Goal: Check status: Check status

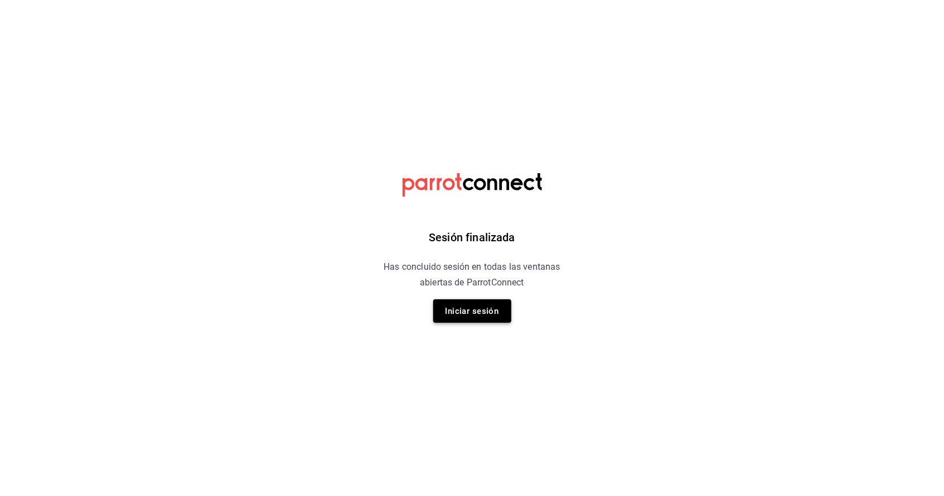
click at [488, 314] on button "Iniciar sesión" at bounding box center [472, 310] width 78 height 23
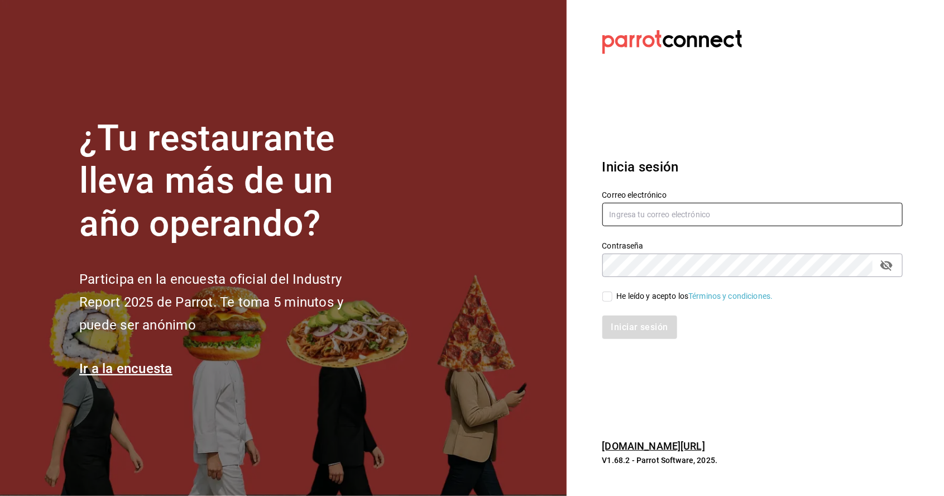
click at [686, 226] on input "text" at bounding box center [752, 214] width 300 height 23
type input "[EMAIL_ADDRESS][DOMAIN_NAME]"
click at [606, 301] on input "He leído y acepto los Términos y condiciones." at bounding box center [607, 296] width 10 height 10
checkbox input "true"
click at [648, 339] on button "Iniciar sesión" at bounding box center [640, 326] width 76 height 23
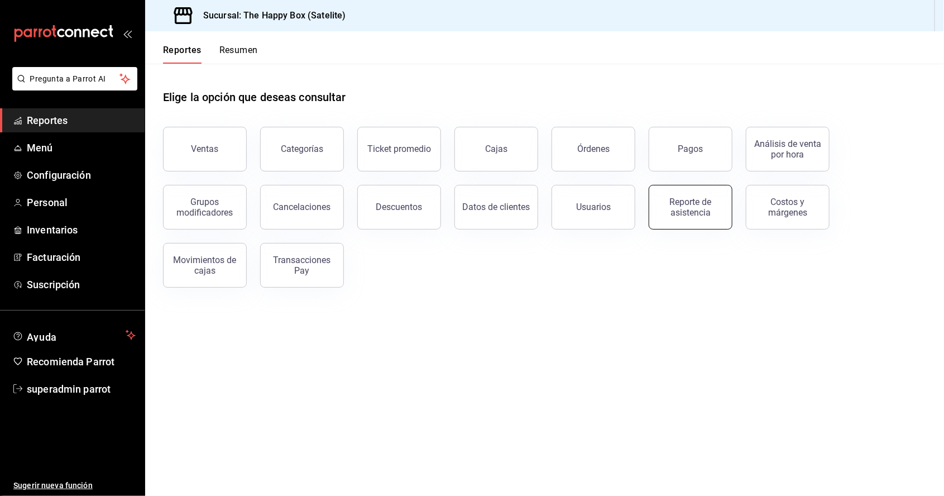
click at [687, 205] on div "Reporte de asistencia" at bounding box center [690, 206] width 69 height 21
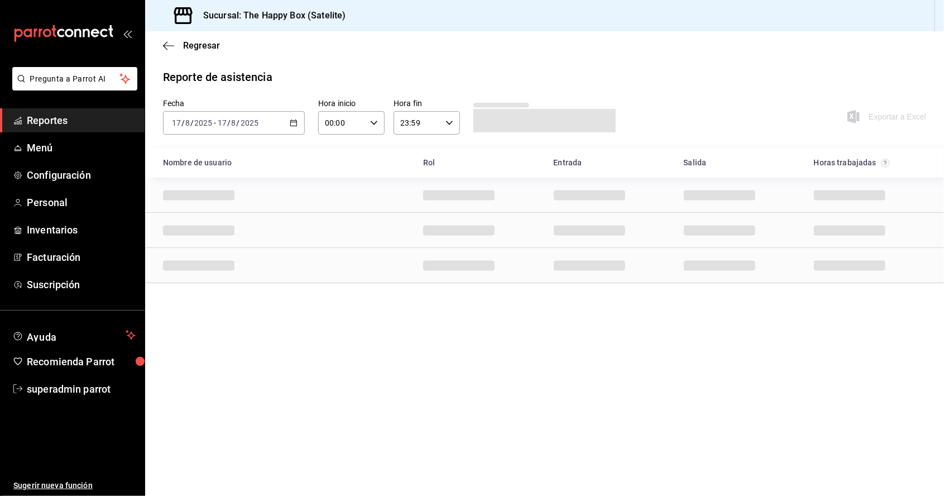
click at [248, 118] on input "2025" at bounding box center [249, 122] width 19 height 9
click at [215, 180] on span "Ayer" at bounding box center [215, 182] width 87 height 12
click at [254, 119] on input "2025" at bounding box center [249, 122] width 19 height 9
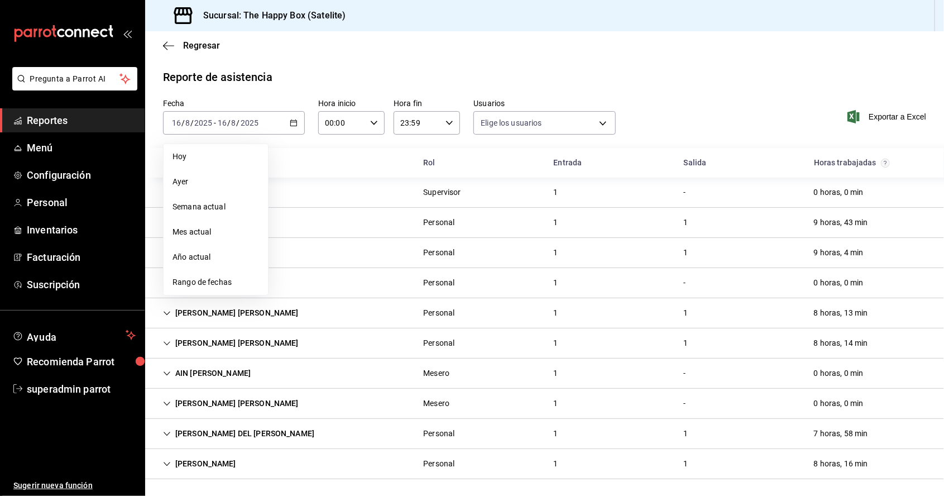
type input "192d563b-327a-466c-a50f-b0bd31f88ac5,85730ac9-491b-414a-9405-e5f16453611b,083f2…"
click at [219, 217] on li "Semana actual" at bounding box center [216, 206] width 104 height 25
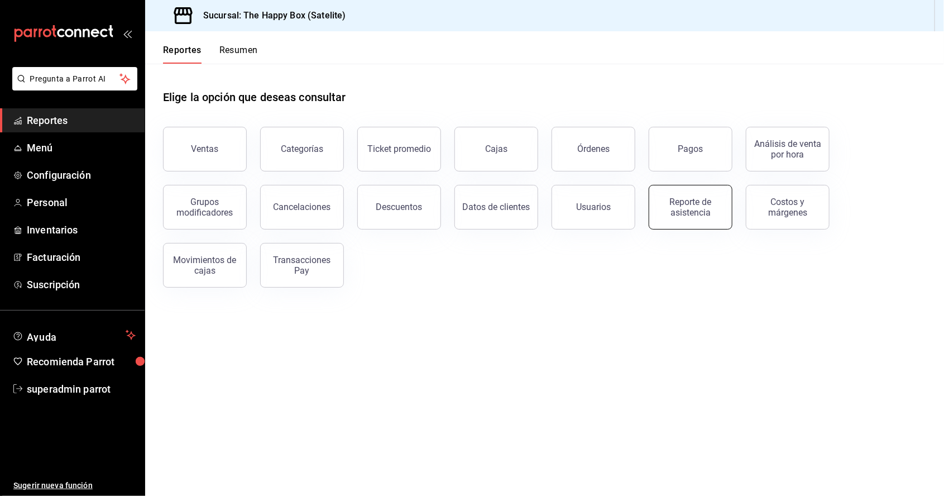
click at [683, 209] on div "Reporte de asistencia" at bounding box center [690, 206] width 69 height 21
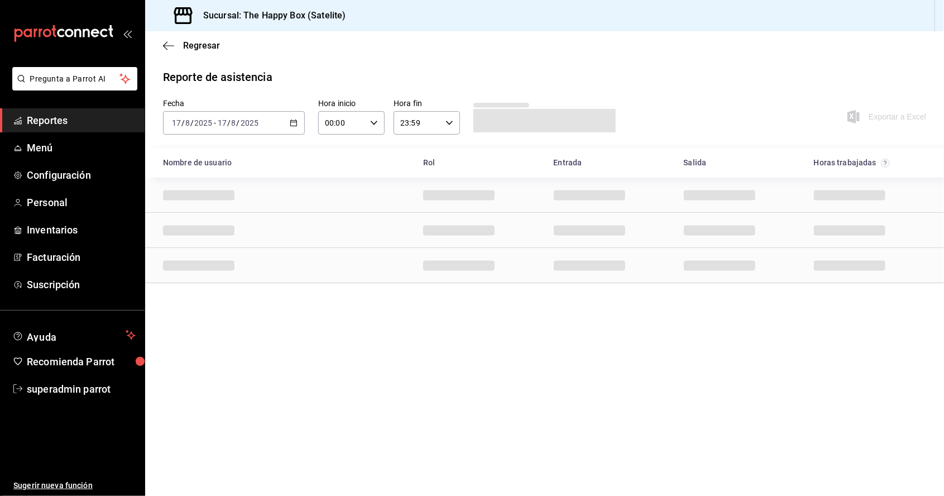
click at [254, 124] on input "2025" at bounding box center [249, 122] width 19 height 9
click at [220, 179] on span "Ayer" at bounding box center [215, 182] width 87 height 12
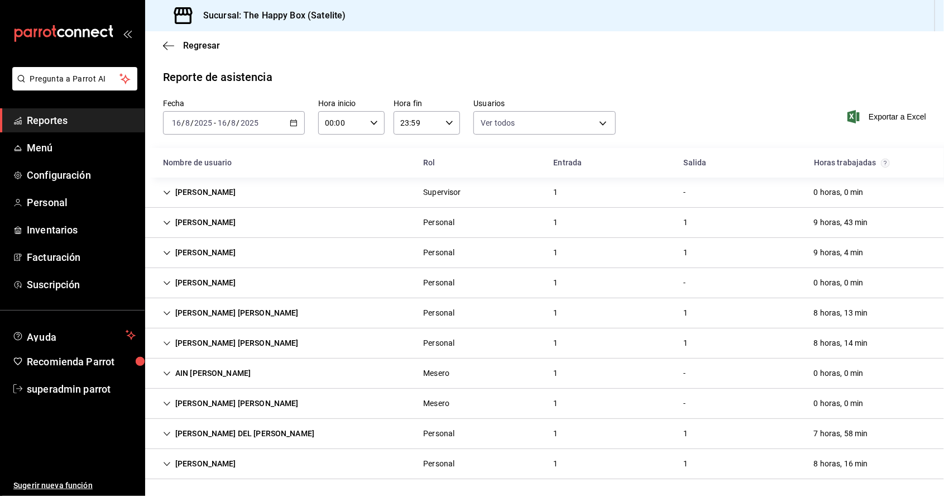
click at [563, 428] on div "1" at bounding box center [556, 433] width 22 height 21
